Goal: Obtain resource: Obtain resource

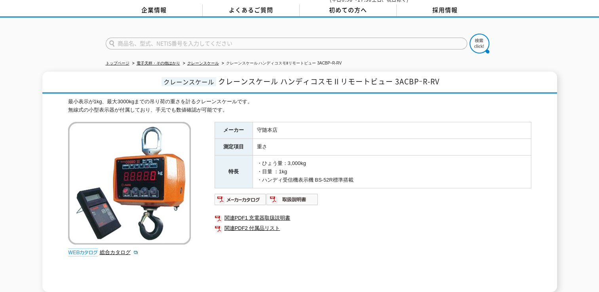
scroll to position [79, 0]
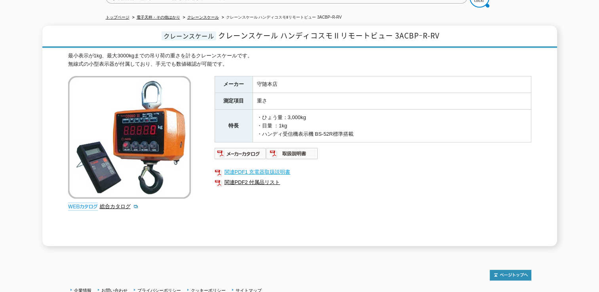
click at [273, 168] on link "関連PDF1 充電器取扱説明書" at bounding box center [373, 172] width 317 height 10
click at [234, 147] on img at bounding box center [241, 153] width 52 height 13
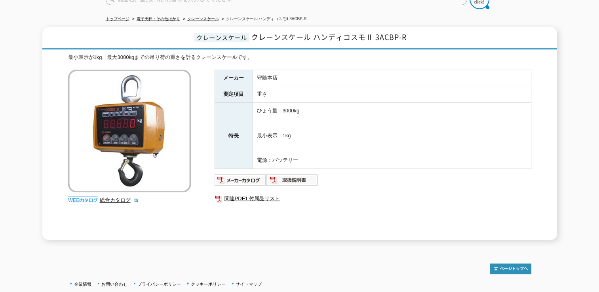
scroll to position [119, 0]
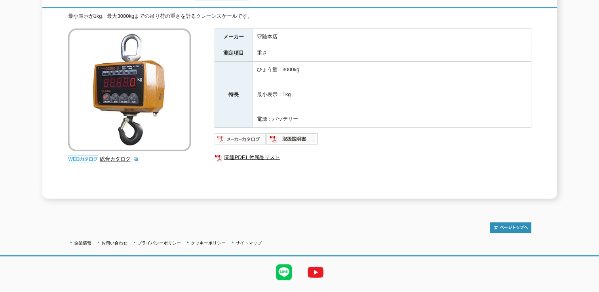
click at [236, 133] on img at bounding box center [241, 139] width 52 height 13
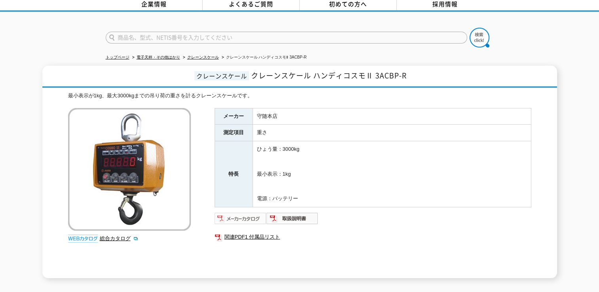
scroll to position [40, 0]
click at [249, 232] on link "関連PDF1 付属品リスト" at bounding box center [373, 237] width 317 height 10
click at [254, 216] on img at bounding box center [241, 218] width 52 height 13
click at [290, 212] on img at bounding box center [293, 218] width 52 height 13
click at [307, 212] on img at bounding box center [293, 218] width 52 height 13
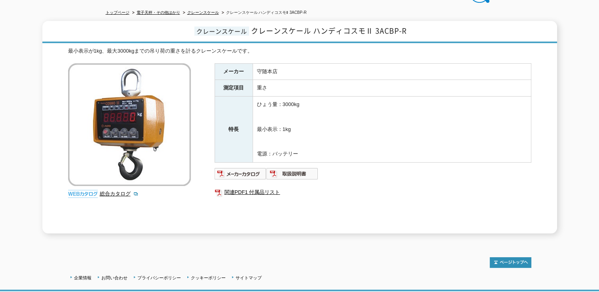
scroll to position [132, 0]
